Goal: Task Accomplishment & Management: Use online tool/utility

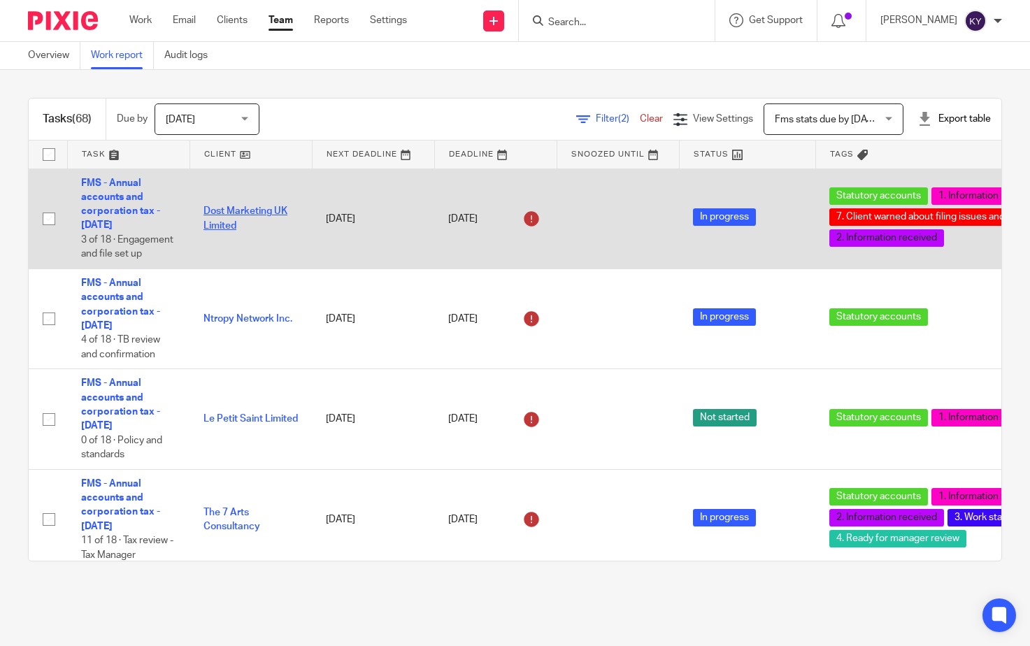
click at [220, 215] on link "Dost Marketing UK Limited" at bounding box center [245, 218] width 84 height 24
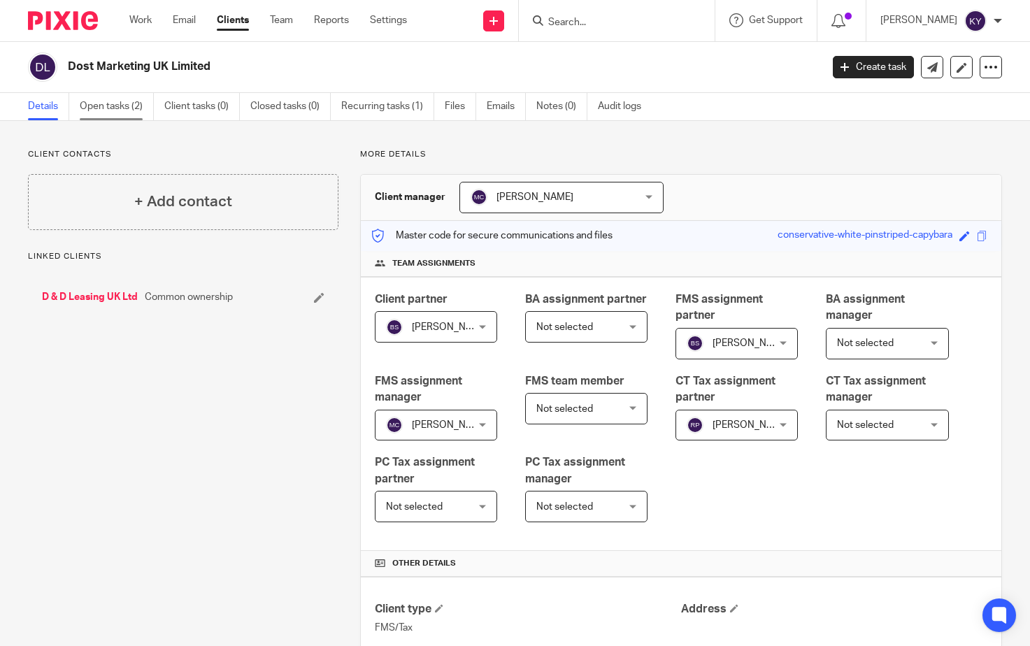
click at [113, 108] on link "Open tasks (2)" at bounding box center [117, 106] width 74 height 27
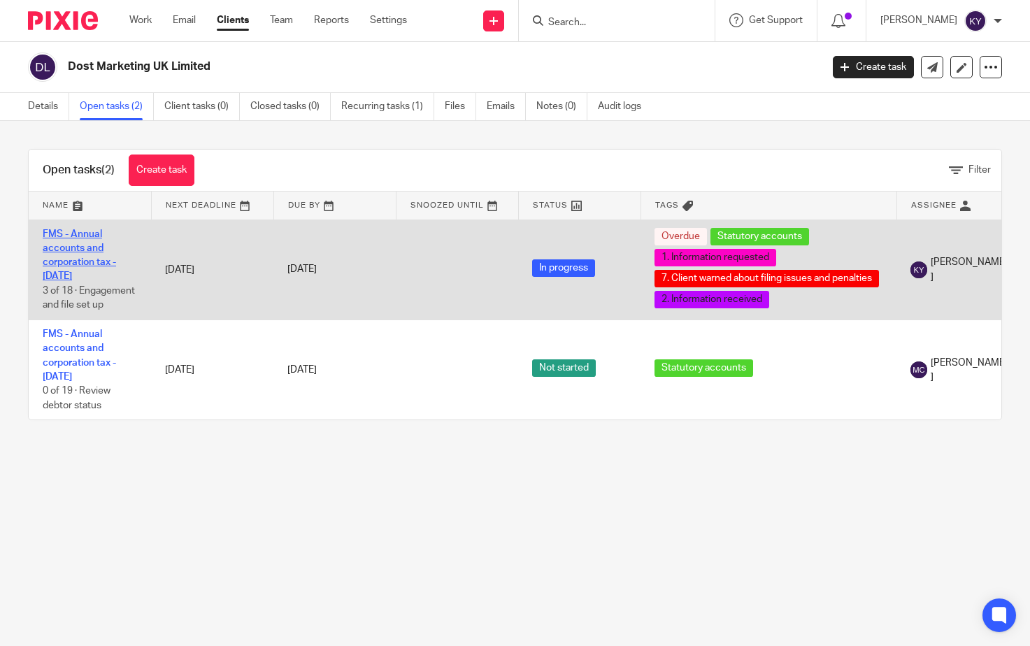
click at [62, 252] on link "FMS - Annual accounts and corporation tax - [DATE]" at bounding box center [79, 255] width 73 height 52
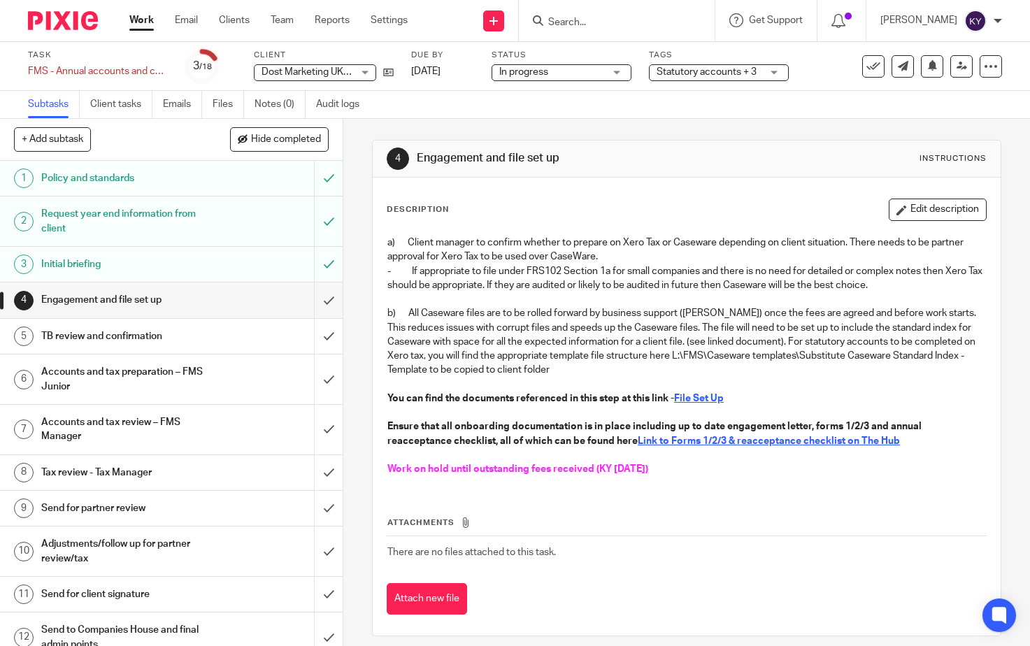
click at [732, 441] on u "Link to Forms 1/2/3 & reacceptance checklist on The Hub" at bounding box center [768, 441] width 262 height 10
